Goal: Task Accomplishment & Management: Manage account settings

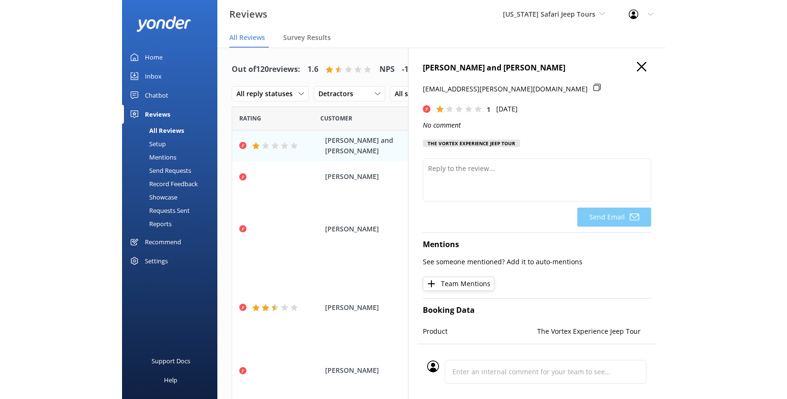
scroll to position [24, 0]
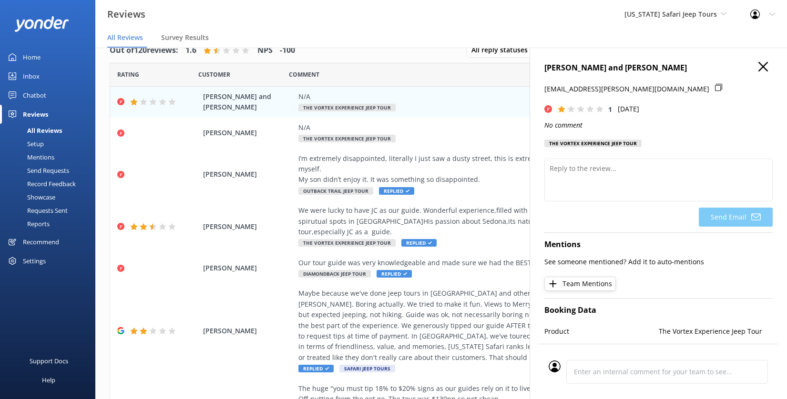
click at [543, 71] on use "button" at bounding box center [763, 67] width 10 height 10
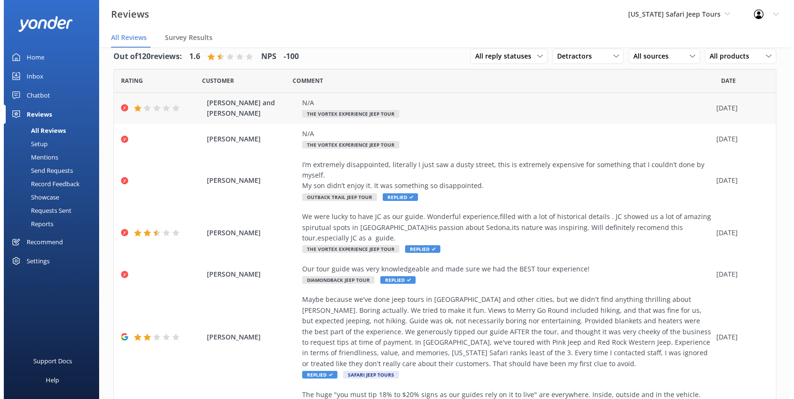
scroll to position [0, 0]
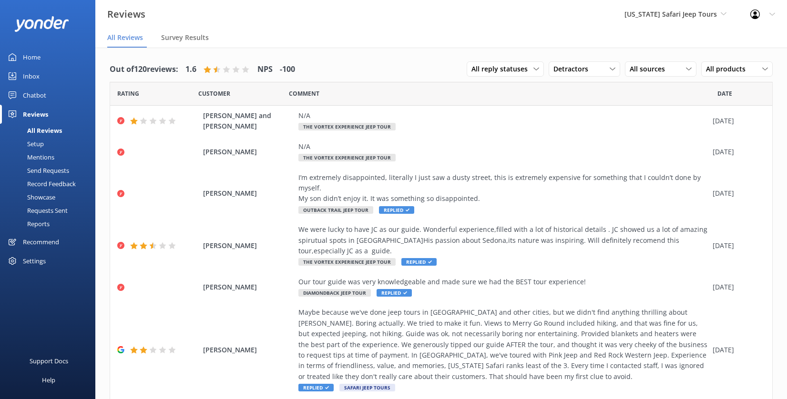
click at [62, 137] on div "All Reviews" at bounding box center [34, 130] width 56 height 13
click at [543, 74] on span "All sources" at bounding box center [649, 69] width 41 height 10
click at [543, 152] on div "Google reviews" at bounding box center [667, 147] width 56 height 10
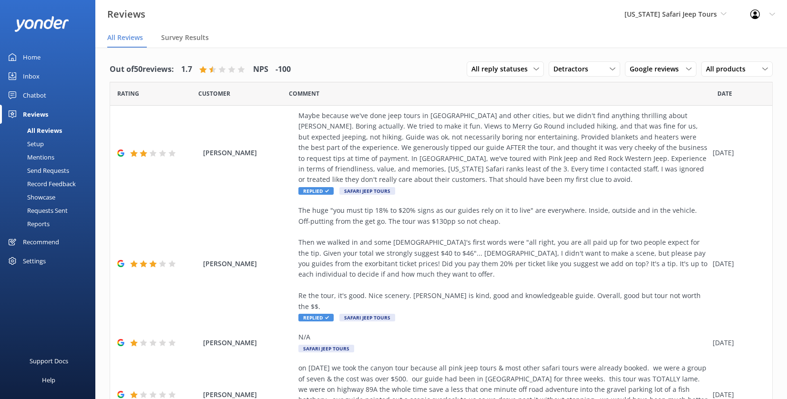
click at [54, 164] on div "Mentions" at bounding box center [30, 157] width 49 height 13
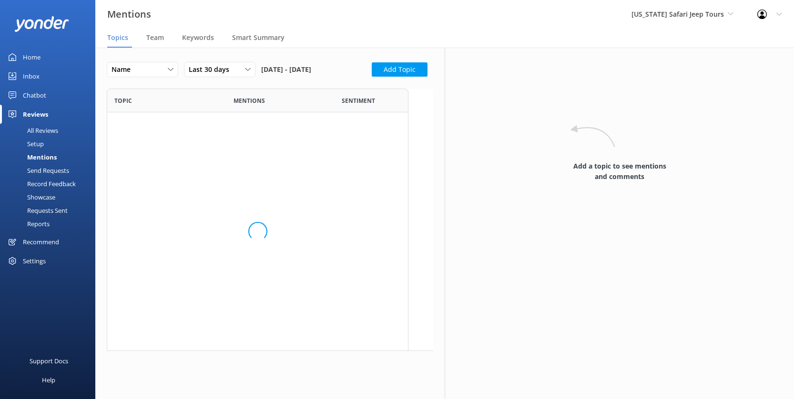
scroll to position [284, 294]
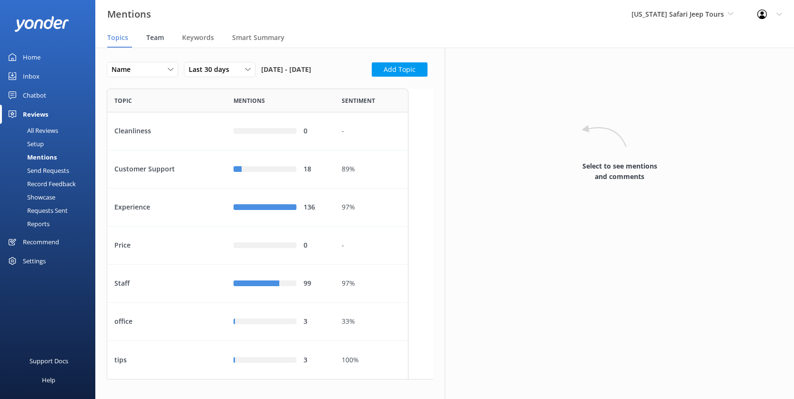
click at [164, 42] on span "Team" at bounding box center [155, 38] width 18 height 10
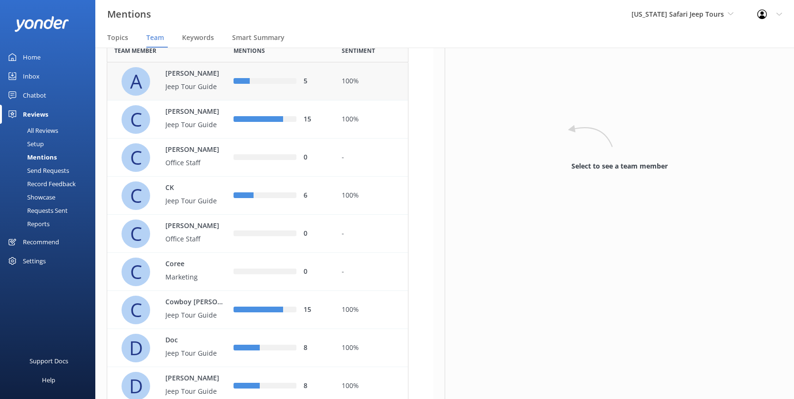
scroll to position [52, 0]
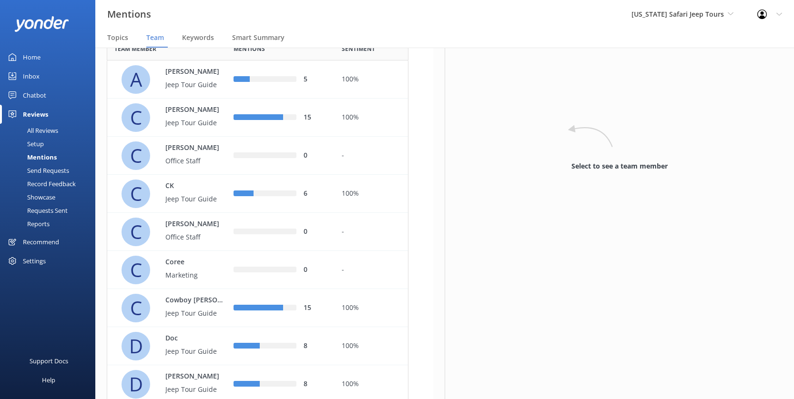
click at [46, 124] on div "Reviews" at bounding box center [35, 114] width 25 height 19
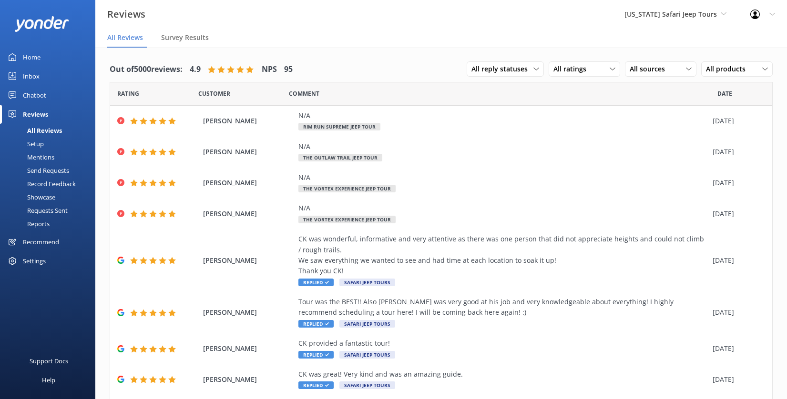
click at [48, 164] on div "Mentions" at bounding box center [30, 157] width 49 height 13
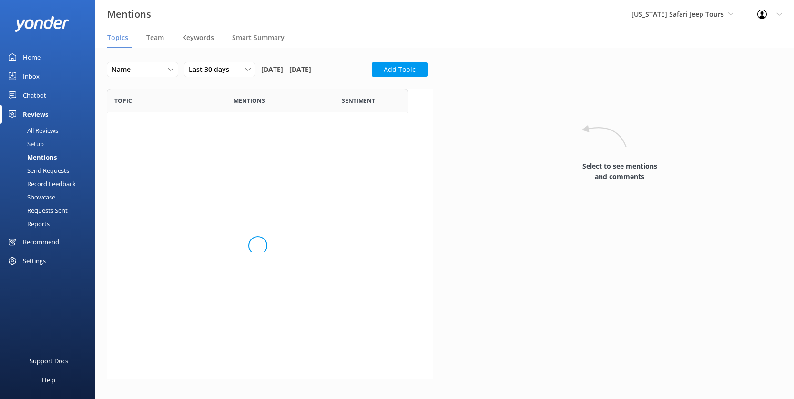
scroll to position [284, 294]
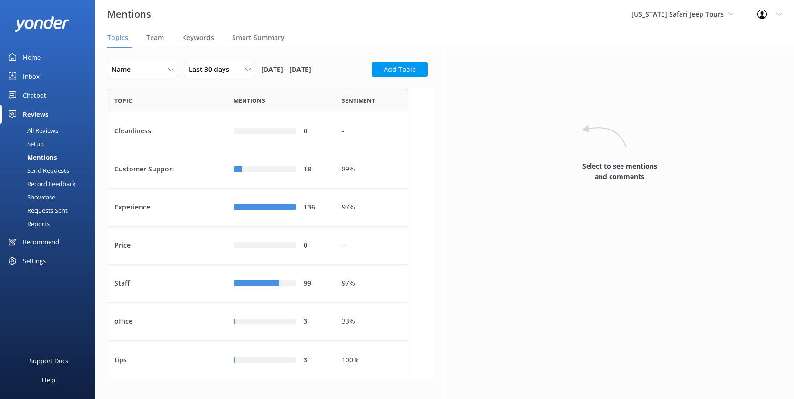
click at [42, 271] on div "Settings" at bounding box center [34, 261] width 23 height 19
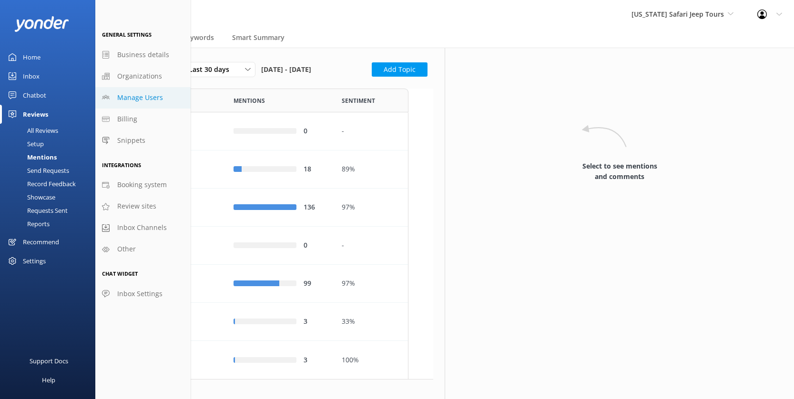
click at [163, 103] on span "Manage Users" at bounding box center [140, 97] width 46 height 10
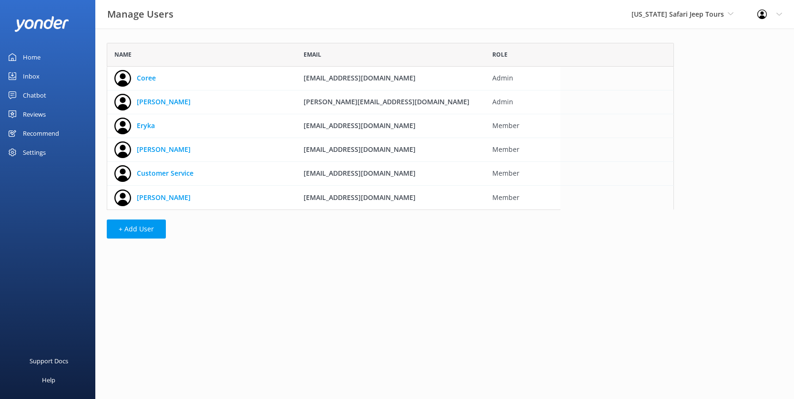
scroll to position [8, 8]
click at [155, 131] on link "Eryka" at bounding box center [146, 126] width 18 height 10
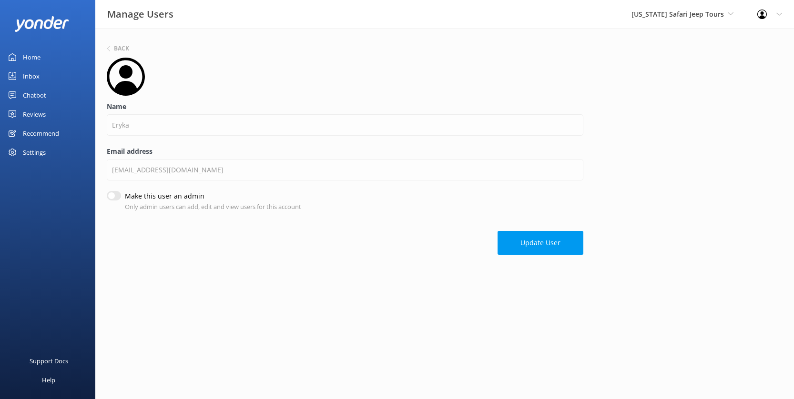
click at [121, 201] on input "Make this user an admin" at bounding box center [114, 196] width 14 height 10
checkbox input "true"
click at [543, 255] on button "Update User" at bounding box center [540, 243] width 86 height 24
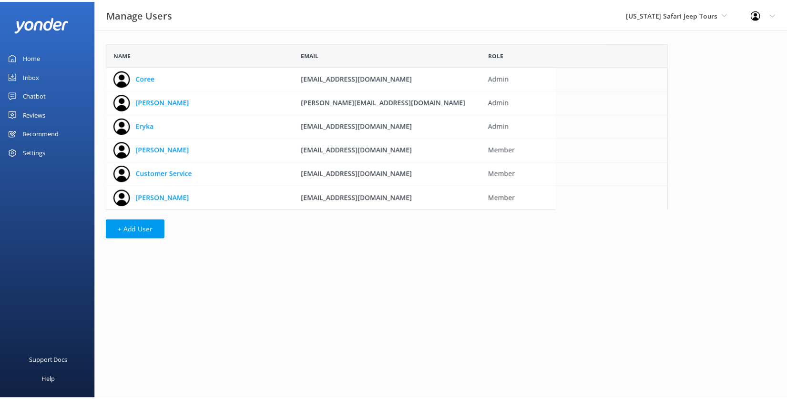
scroll to position [160, 560]
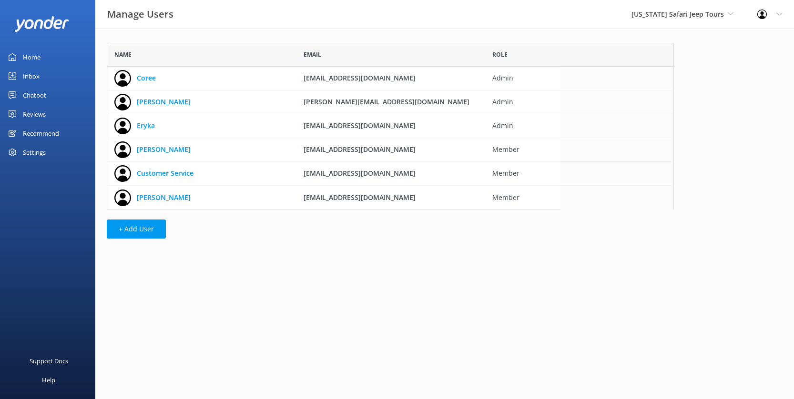
click at [46, 124] on div "Reviews" at bounding box center [34, 114] width 23 height 19
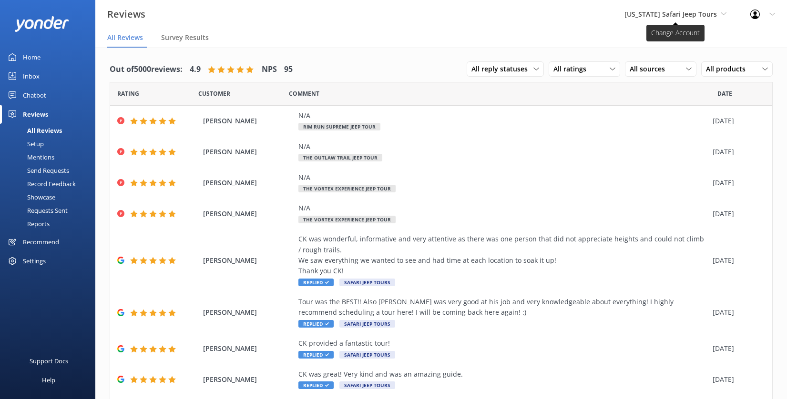
click at [543, 18] on span "[US_STATE] Safari Jeep Tours" at bounding box center [670, 14] width 92 height 9
click at [543, 74] on link "[US_STATE] ATV Adventures" at bounding box center [659, 62] width 95 height 23
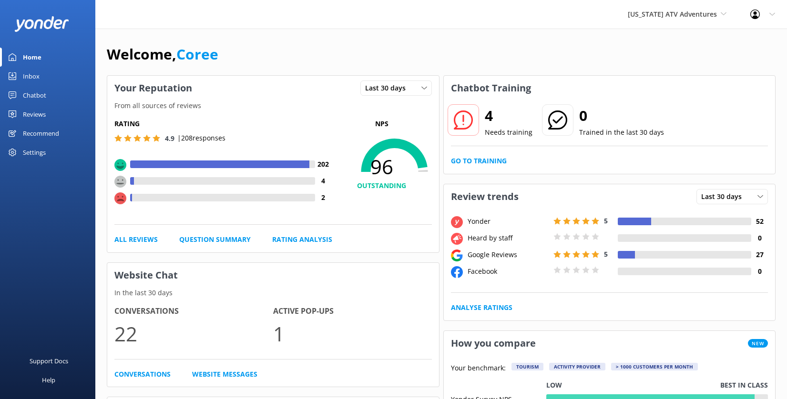
click at [38, 124] on div "Reviews" at bounding box center [34, 114] width 23 height 19
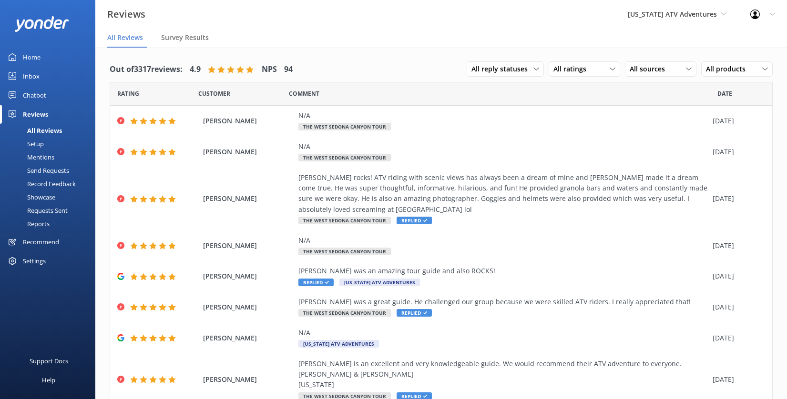
click at [543, 17] on icon at bounding box center [772, 14] width 6 height 6
click at [46, 271] on div "Settings" at bounding box center [34, 261] width 23 height 19
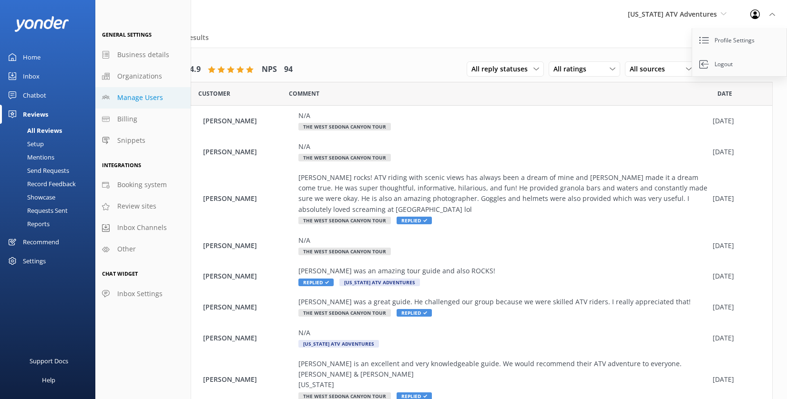
click at [163, 103] on span "Manage Users" at bounding box center [140, 97] width 46 height 10
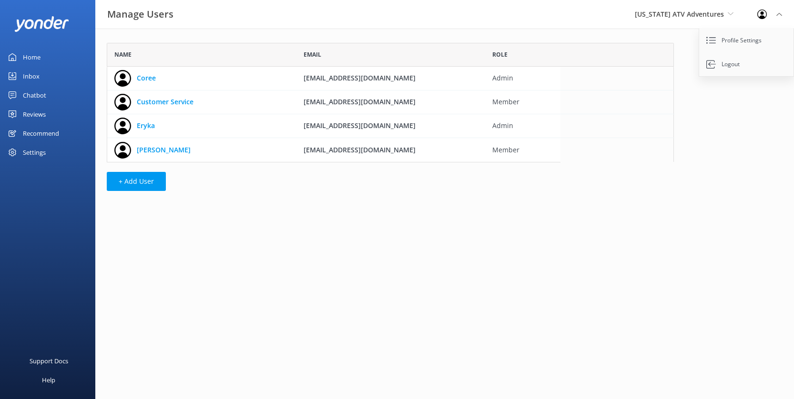
scroll to position [112, 560]
drag, startPoint x: 667, startPoint y: 14, endPoint x: 667, endPoint y: 20, distance: 5.2
click at [543, 19] on span "[US_STATE] ATV Adventures" at bounding box center [679, 14] width 89 height 9
click at [543, 51] on link "[US_STATE] Safari Jeep Tours" at bounding box center [670, 40] width 95 height 23
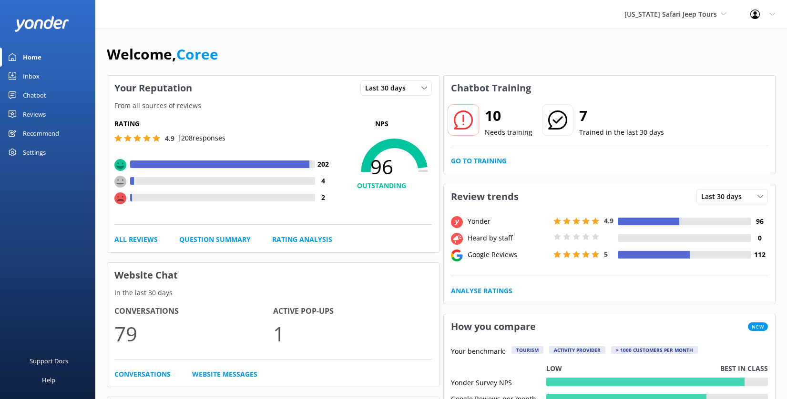
click at [46, 162] on div "Settings" at bounding box center [34, 152] width 23 height 19
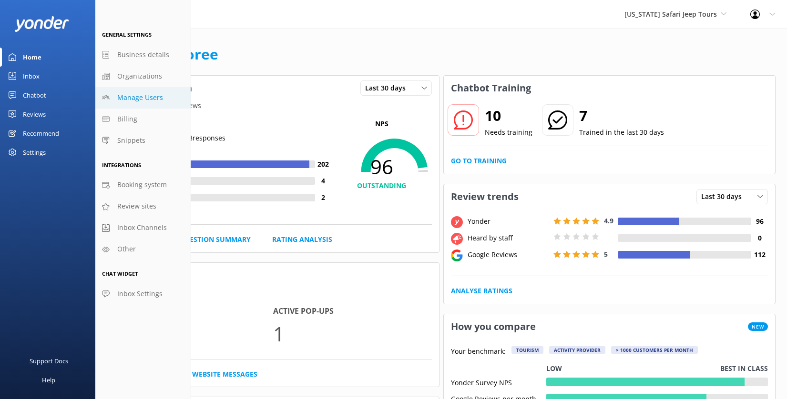
click at [155, 103] on span "Manage Users" at bounding box center [140, 97] width 46 height 10
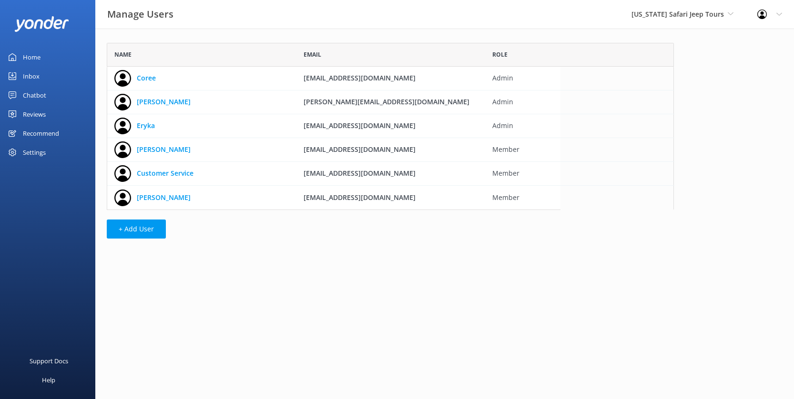
scroll to position [160, 560]
click at [543, 19] on span "[US_STATE] Safari Jeep Tours" at bounding box center [682, 14] width 102 height 10
click at [543, 97] on link "[GEOGRAPHIC_DATA]" at bounding box center [666, 85] width 95 height 23
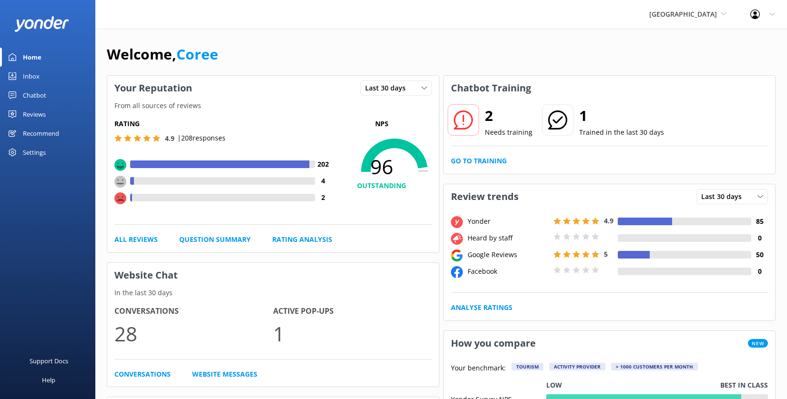
click at [46, 162] on div "Settings" at bounding box center [34, 152] width 23 height 19
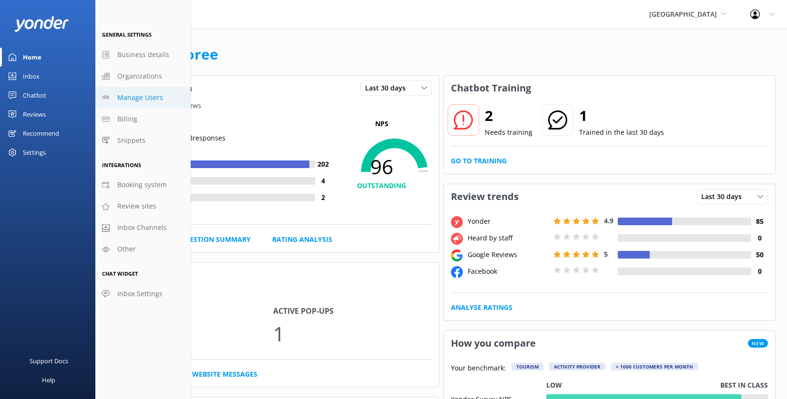
click at [160, 103] on span "Manage Users" at bounding box center [140, 97] width 46 height 10
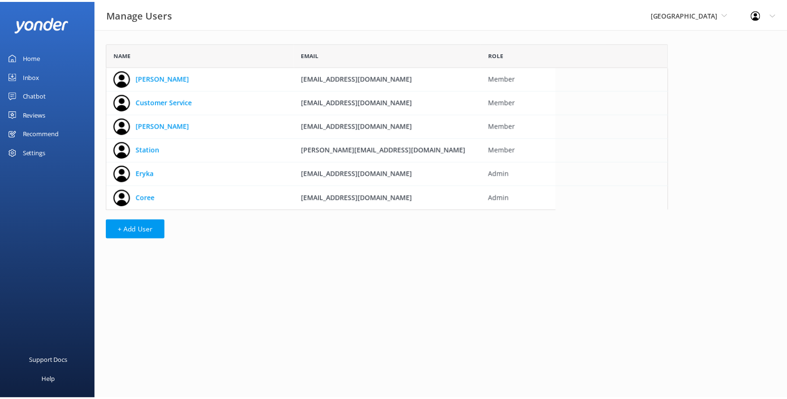
scroll to position [160, 560]
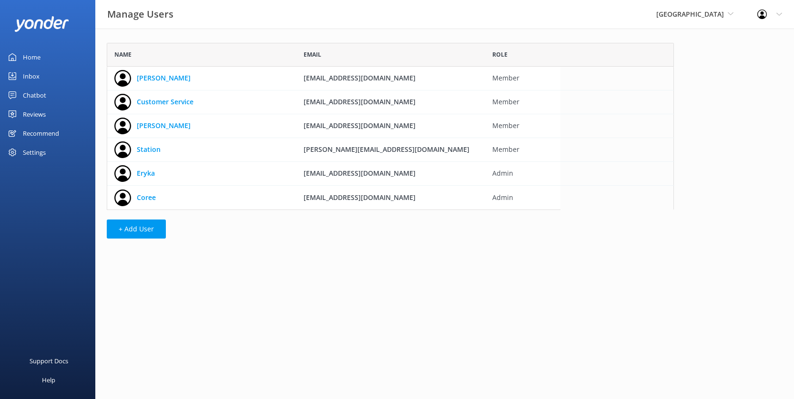
click at [41, 67] on div "Home" at bounding box center [32, 57] width 18 height 19
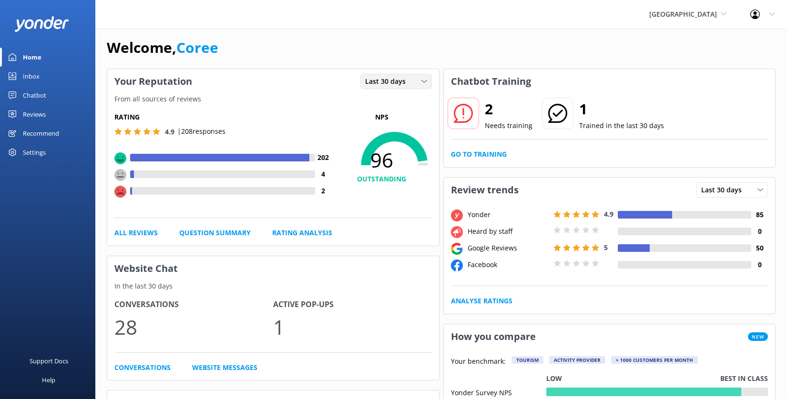
scroll to position [8, 0]
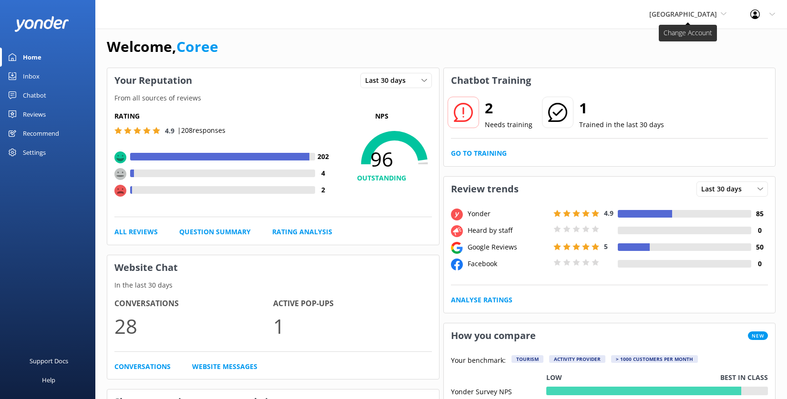
click at [543, 19] on span "[GEOGRAPHIC_DATA]" at bounding box center [683, 14] width 68 height 9
click at [32, 86] on div "Inbox" at bounding box center [31, 76] width 17 height 19
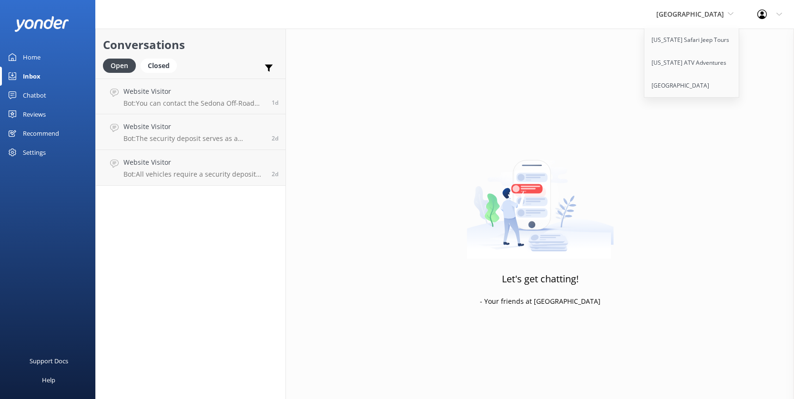
click at [46, 124] on div "Reviews" at bounding box center [34, 114] width 23 height 19
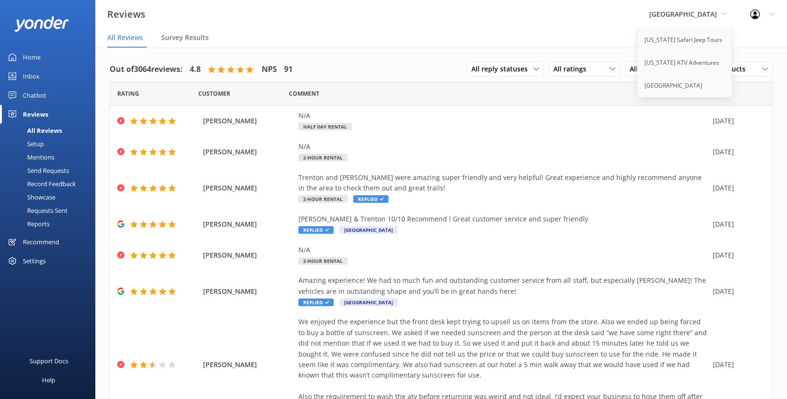
click at [50, 231] on div "Reports" at bounding box center [28, 223] width 44 height 13
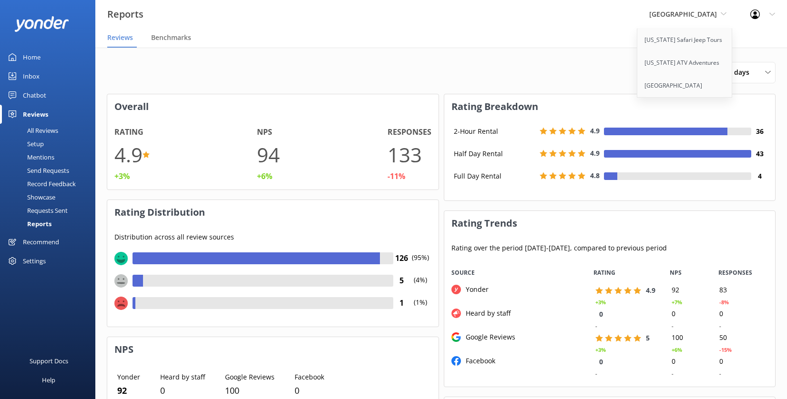
scroll to position [2, 0]
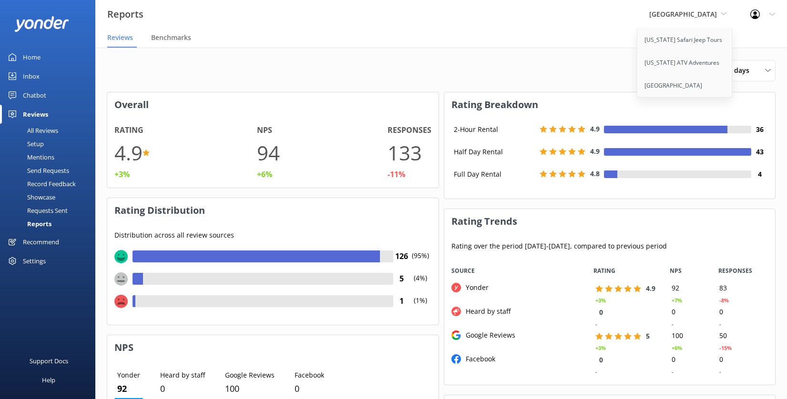
click at [47, 164] on div "Mentions" at bounding box center [30, 157] width 49 height 13
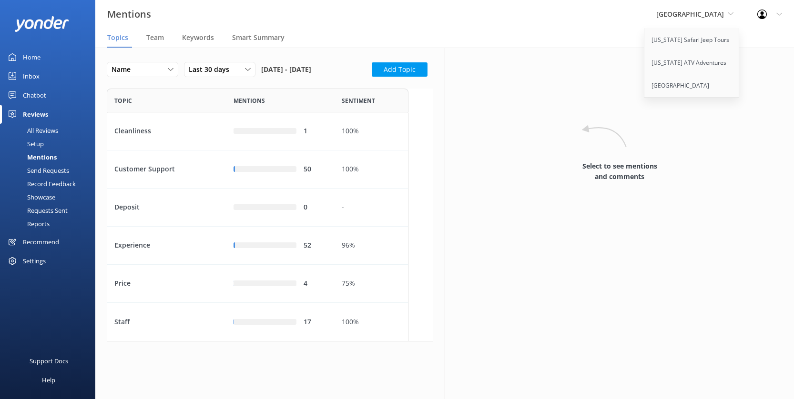
scroll to position [246, 294]
click at [214, 42] on span "Keywords" at bounding box center [198, 38] width 32 height 10
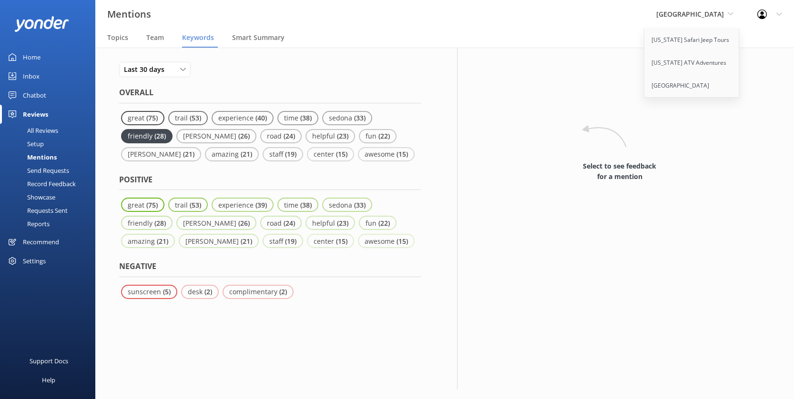
scroll to position [22, 0]
click at [279, 296] on p "complimentary" at bounding box center [254, 291] width 50 height 9
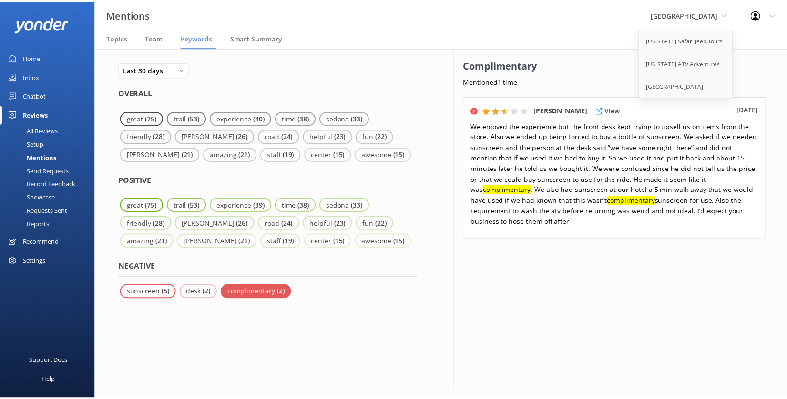
scroll to position [0, 0]
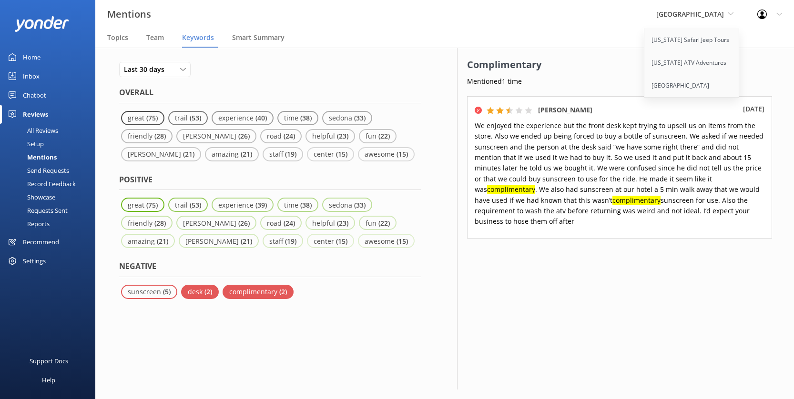
click at [212, 296] on p "( 2 )" at bounding box center [208, 291] width 8 height 9
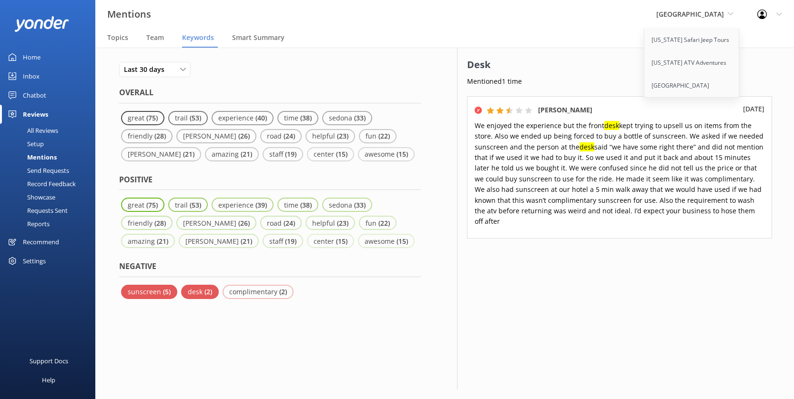
click at [163, 296] on p "sunscreen" at bounding box center [145, 291] width 35 height 9
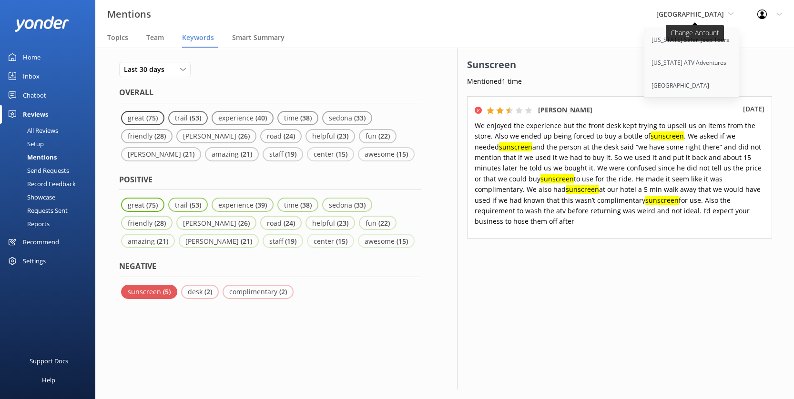
click at [543, 19] on span "[GEOGRAPHIC_DATA]" at bounding box center [690, 14] width 68 height 9
click at [543, 51] on link "[US_STATE] Safari Jeep Tours" at bounding box center [691, 40] width 95 height 23
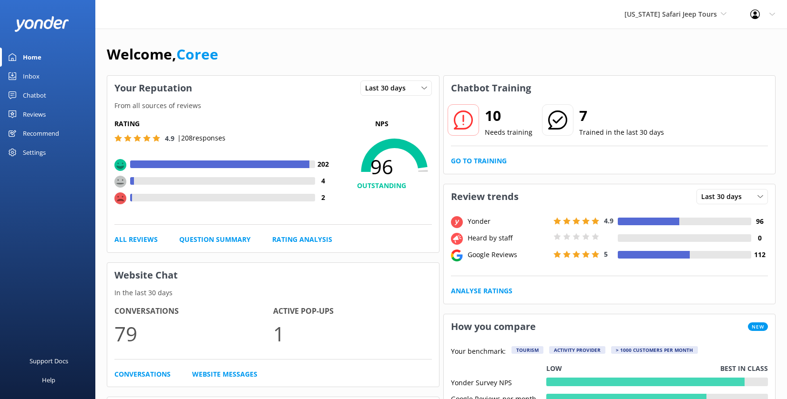
click at [40, 124] on div "Reviews" at bounding box center [34, 114] width 23 height 19
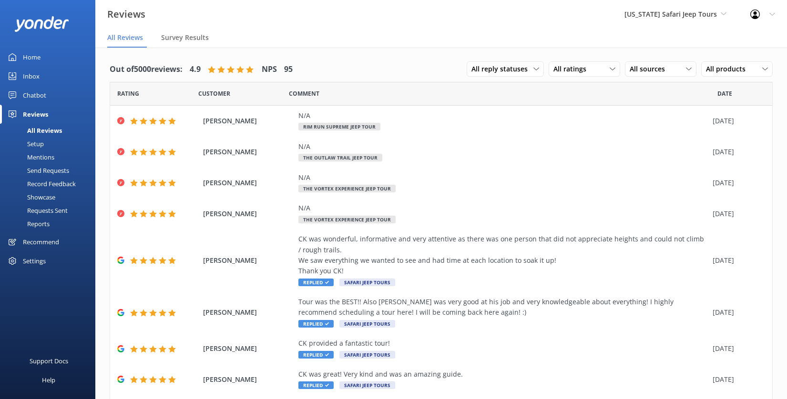
click at [42, 231] on div "Reports" at bounding box center [28, 223] width 44 height 13
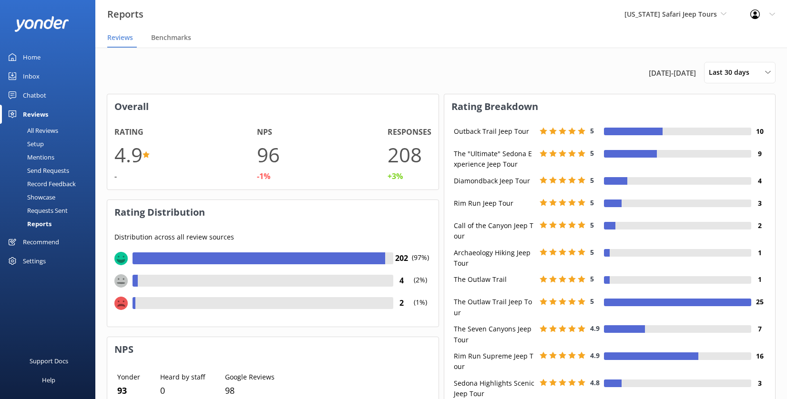
click at [39, 67] on div "Home" at bounding box center [32, 57] width 18 height 19
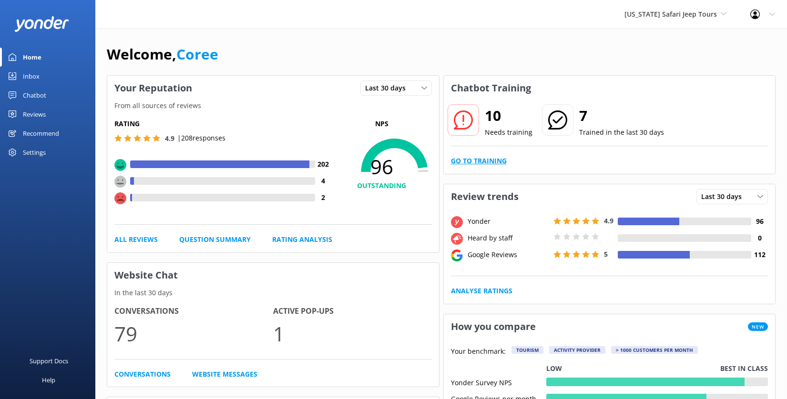
click at [476, 166] on link "Go to Training" at bounding box center [479, 161] width 56 height 10
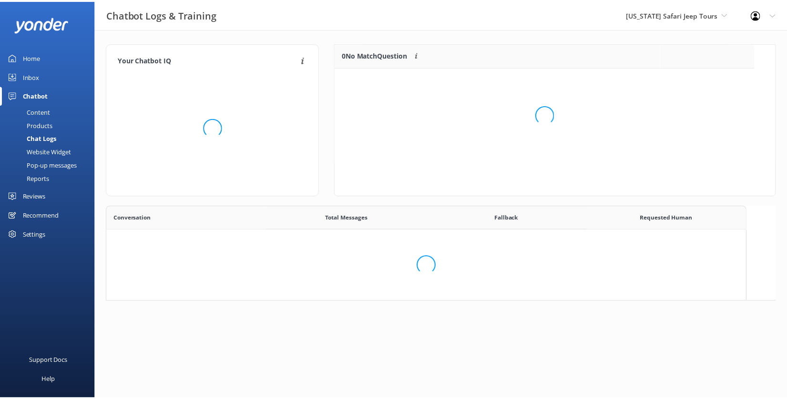
scroll to position [327, 631]
